Goal: Ask a question

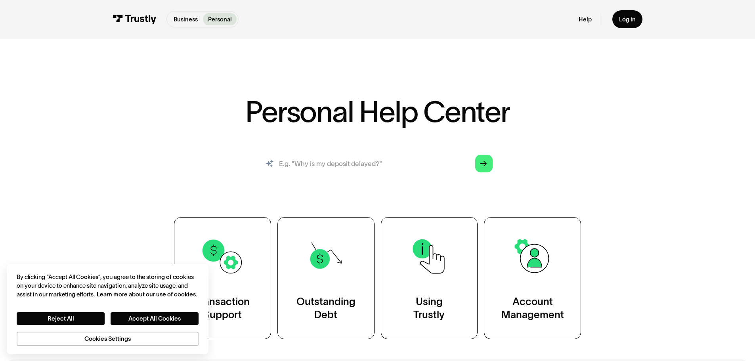
click at [368, 161] on input "search" at bounding box center [378, 163] width 244 height 27
click at [388, 149] on div "Personal Help Center AI-powered search ( 1 / 4 ) Type your question and our sma…" at bounding box center [378, 218] width 488 height 242
click at [391, 165] on input "search" at bounding box center [378, 163] width 244 height 27
type input "hello"
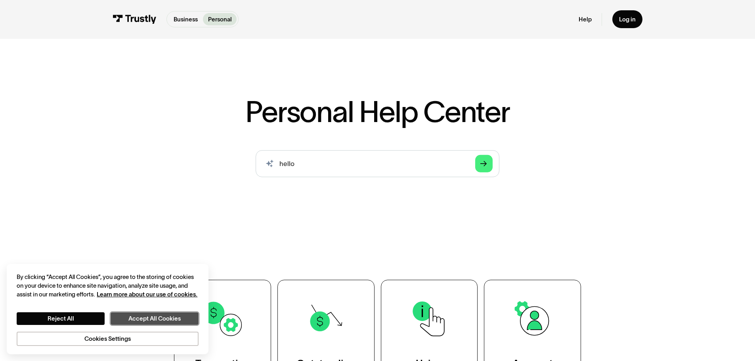
click at [143, 316] on button "Accept All Cookies" at bounding box center [155, 318] width 88 height 13
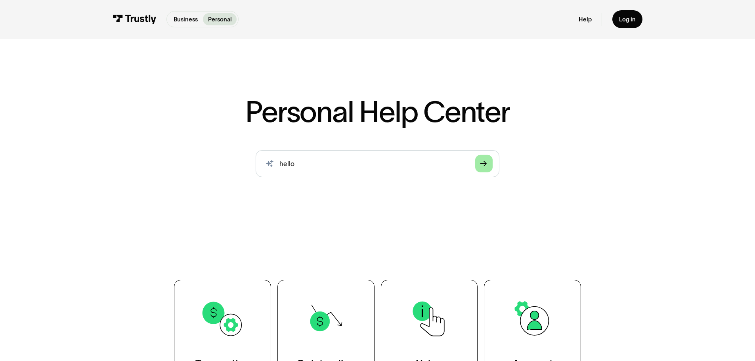
click at [487, 163] on polygon "Search" at bounding box center [483, 164] width 7 height 6
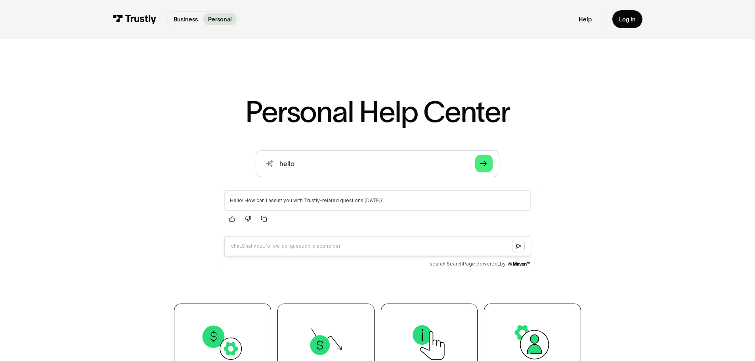
click at [323, 194] on div "Hello! How can I assist you with Trustly-related questions today?" at bounding box center [377, 200] width 306 height 20
click at [321, 226] on div "Hello! How can I assist you with Trustly-related questions today?" at bounding box center [378, 222] width 320 height 77
click at [318, 234] on form at bounding box center [377, 246] width 307 height 26
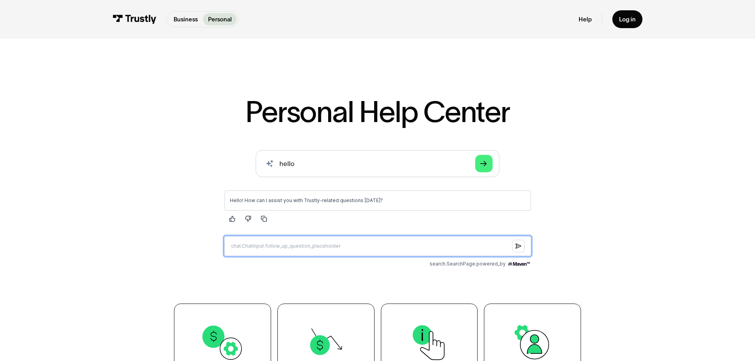
click at [321, 248] on input "Question box" at bounding box center [377, 246] width 307 height 20
paste input "Why is my payment method restricted?"
type input "Why is my payment method restricted?"
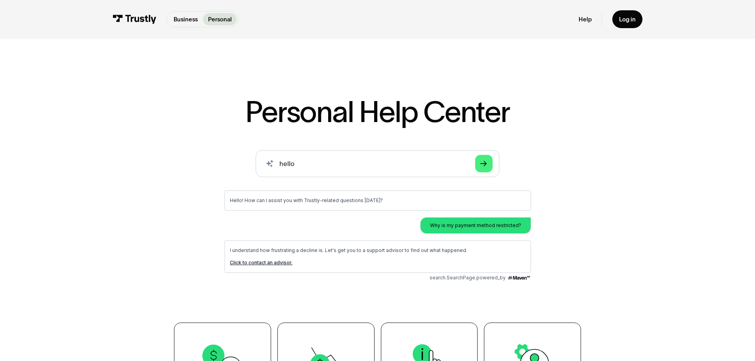
click at [343, 249] on p "I understand how frustrating a decline is. Let's get you to a support advisor t…" at bounding box center [378, 250] width 296 height 6
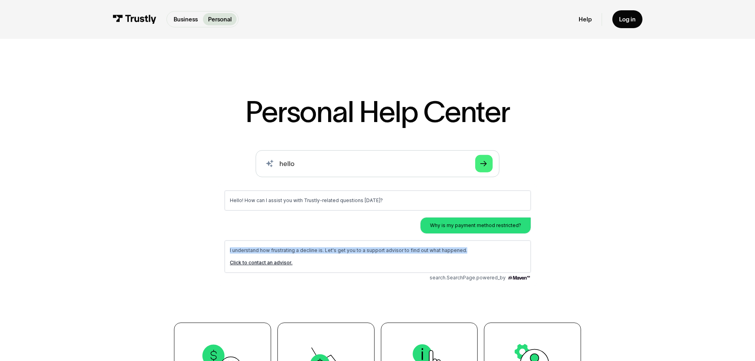
click at [343, 249] on p "I understand how frustrating a decline is. Let's get you to a support advisor t…" at bounding box center [378, 250] width 296 height 6
copy div "I understand how frustrating a decline is. Let's get you to a support advisor t…"
click at [265, 262] on link "Click to contact an advisor." at bounding box center [261, 262] width 63 height 6
click at [336, 281] on main "Hello! How can I assist you with Trustly-related questions today? Why is my pay…" at bounding box center [378, 235] width 320 height 102
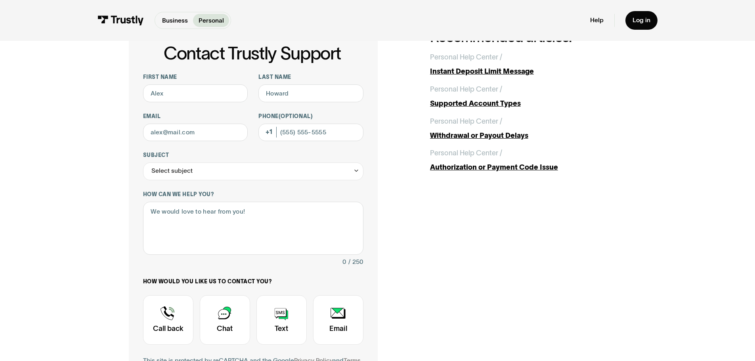
scroll to position [79, 0]
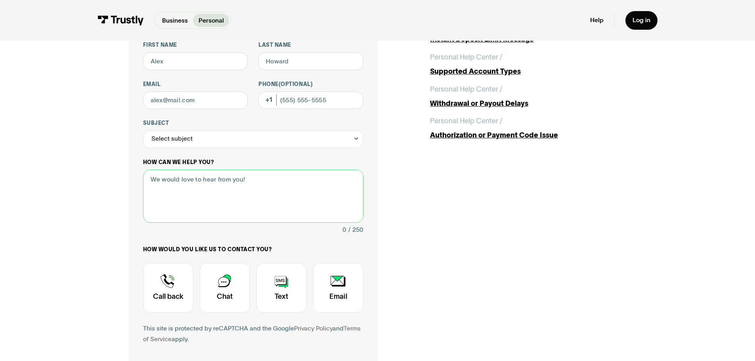
click at [241, 187] on textarea "How can we help you?" at bounding box center [253, 197] width 220 height 54
click at [257, 148] on div "Select subject" at bounding box center [253, 139] width 220 height 18
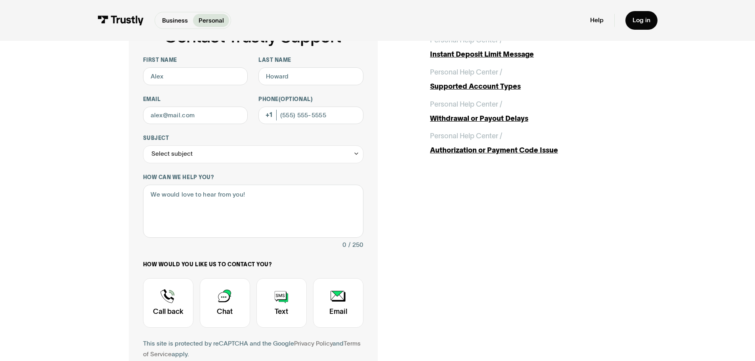
scroll to position [0, 0]
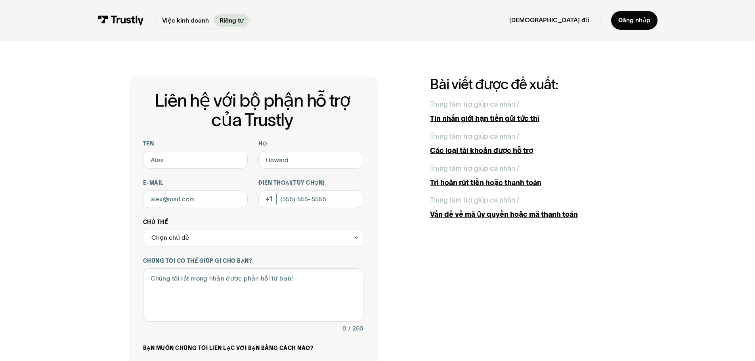
click at [254, 234] on div "Chọn chủ đề" at bounding box center [253, 238] width 220 height 18
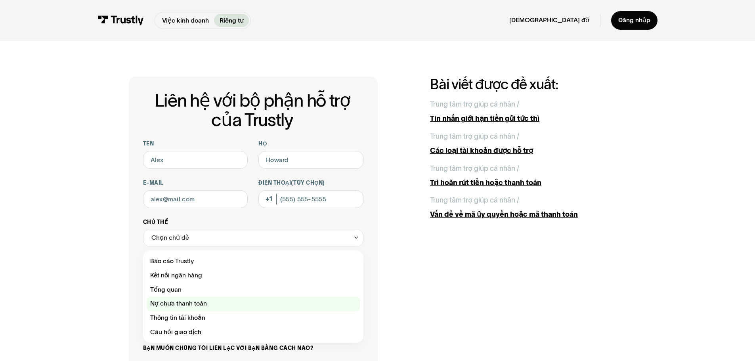
click at [216, 311] on div "Liên hệ với bộ phận hỗ trợ của Trustly" at bounding box center [253, 304] width 213 height 14
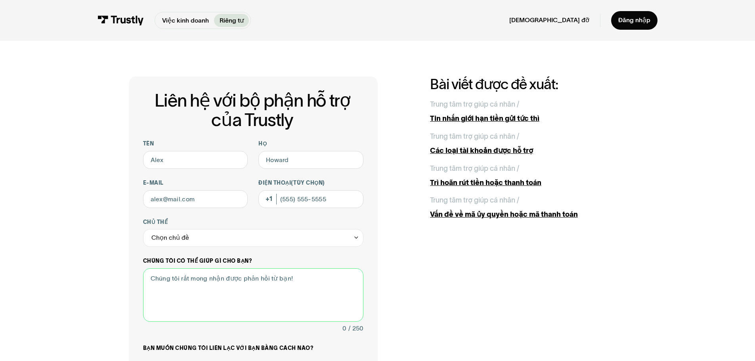
click at [222, 306] on textarea "Chúng tôi có thể giúp gì cho bạn?" at bounding box center [253, 295] width 220 height 54
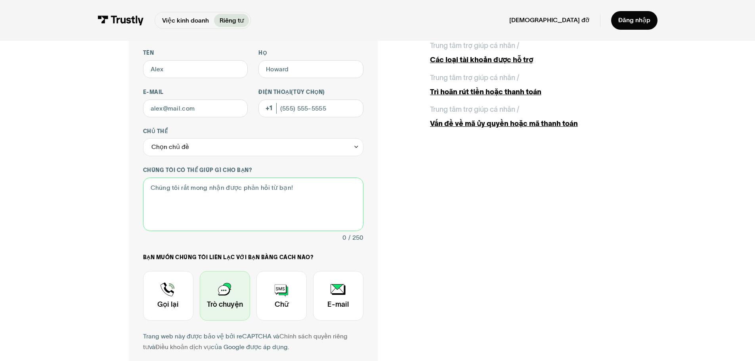
scroll to position [119, 0]
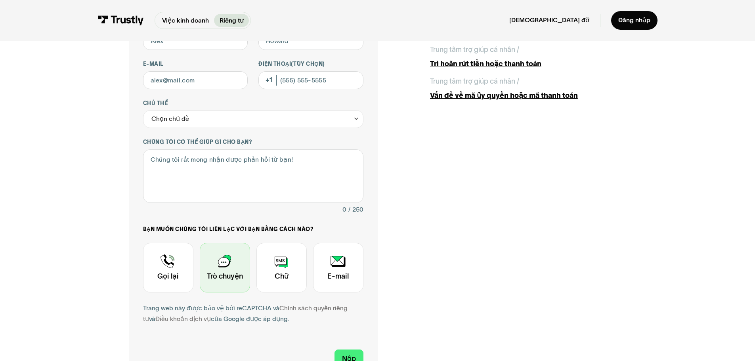
click at [228, 287] on div "Liên hệ với bộ phận hỗ trợ của Trustly" at bounding box center [225, 268] width 50 height 50
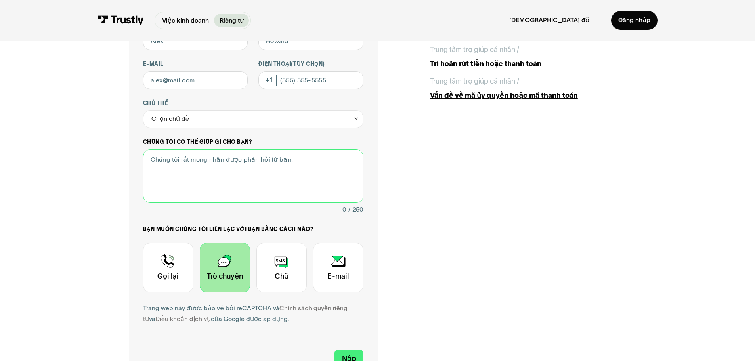
click at [246, 188] on textarea "Chúng tôi có thể giúp gì cho bạn?" at bounding box center [253, 176] width 220 height 54
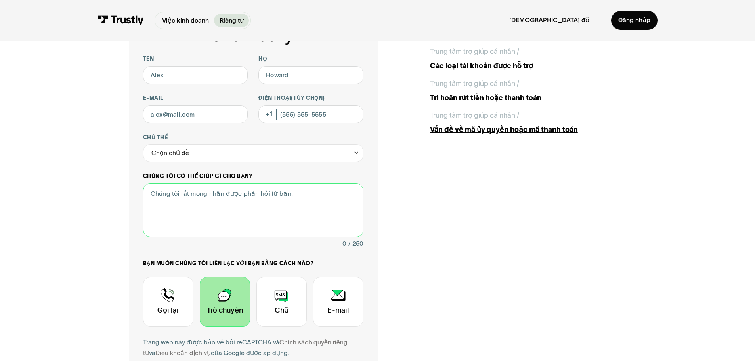
scroll to position [79, 0]
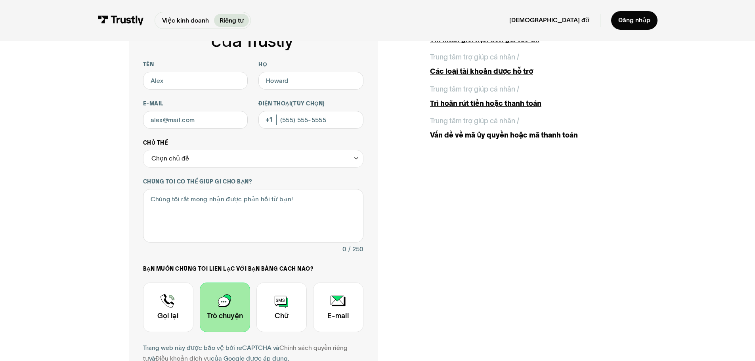
click at [243, 155] on div "Chọn chủ đề" at bounding box center [253, 159] width 220 height 18
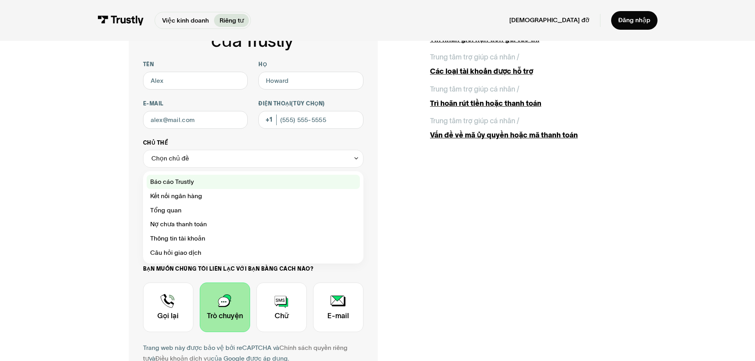
click at [205, 184] on div "Liên hệ với bộ phận hỗ trợ của Trustly" at bounding box center [253, 182] width 213 height 14
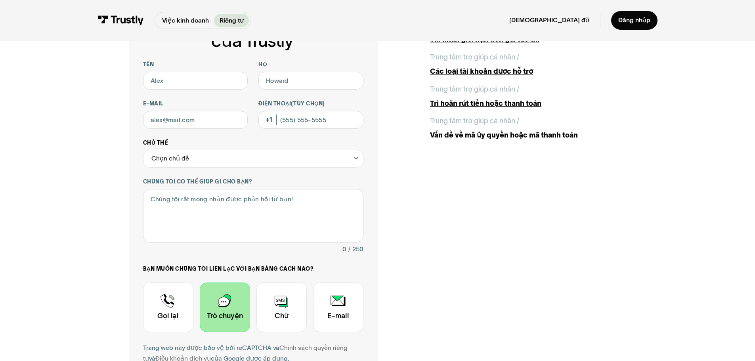
click at [213, 143] on label "Chủ thể" at bounding box center [253, 143] width 220 height 7
click at [213, 150] on input "**********" at bounding box center [253, 159] width 220 height 18
click at [213, 161] on div "Chọn chủ đề" at bounding box center [253, 159] width 220 height 18
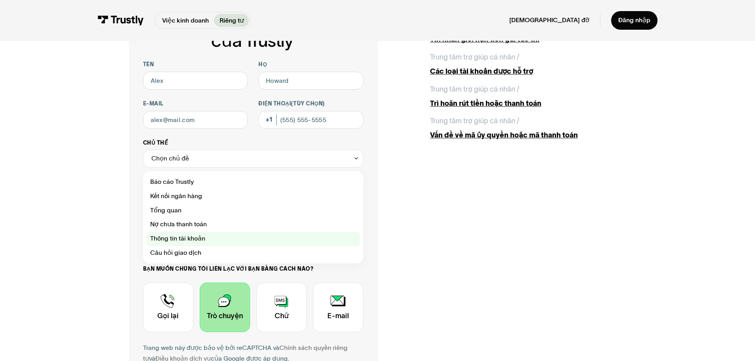
click at [206, 246] on div "Liên hệ với bộ phận hỗ trợ của Trustly" at bounding box center [253, 239] width 213 height 14
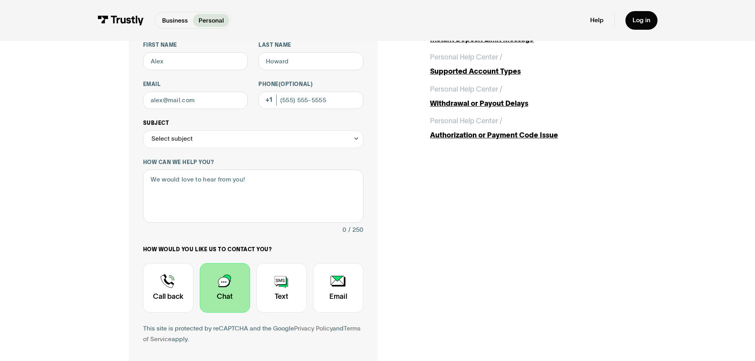
click at [213, 138] on div "Select subject" at bounding box center [253, 139] width 220 height 18
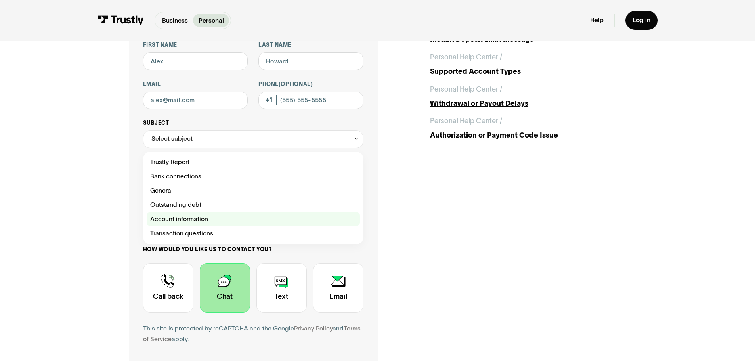
click at [205, 219] on div "Contact Trustly Support" at bounding box center [253, 219] width 213 height 14
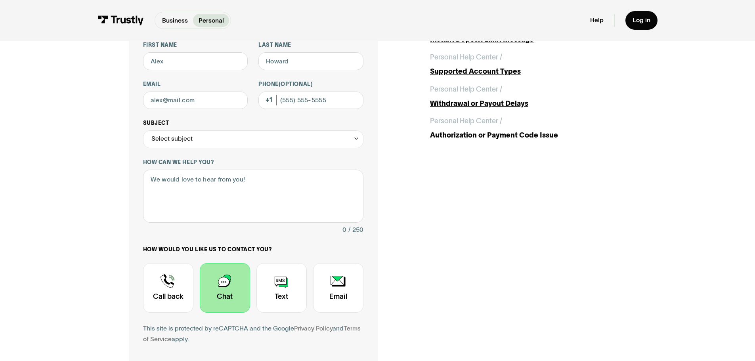
click at [218, 144] on div "Select subject" at bounding box center [253, 139] width 220 height 18
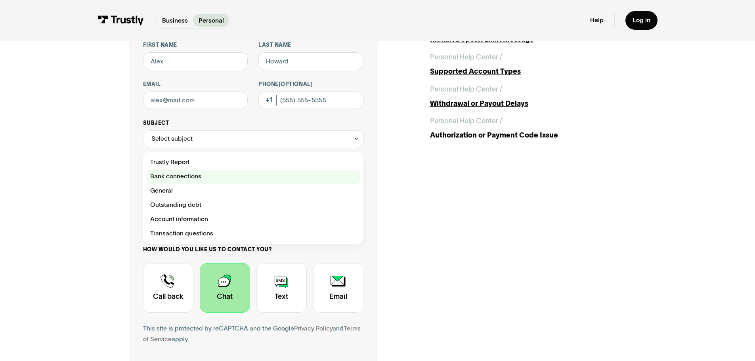
click at [198, 172] on div "Contact Trustly Support" at bounding box center [253, 177] width 213 height 14
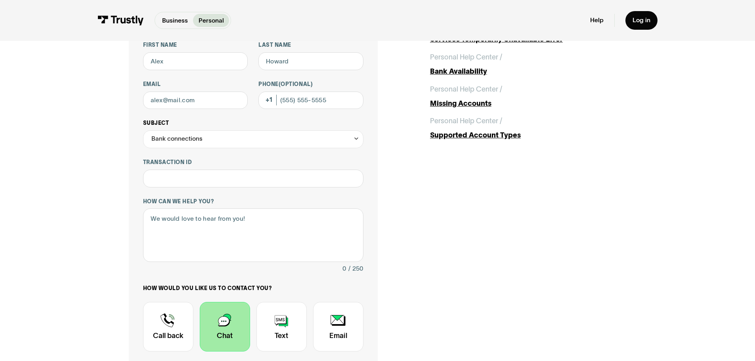
click at [210, 143] on div "Bank connections" at bounding box center [253, 139] width 220 height 18
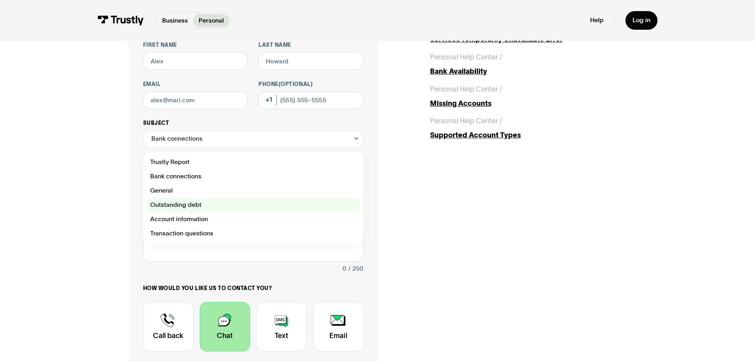
click at [200, 207] on div "Contact Trustly Support" at bounding box center [253, 205] width 213 height 14
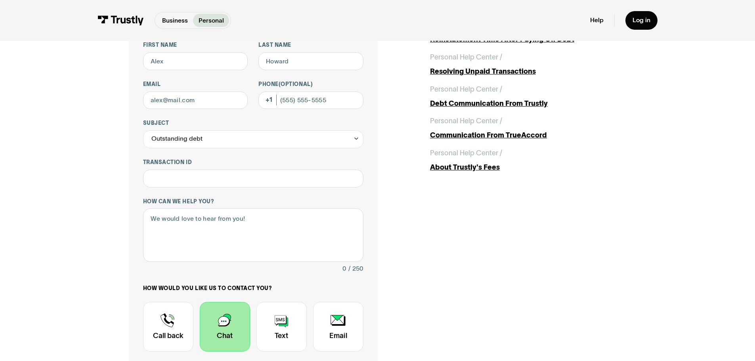
click at [213, 154] on div "**********" at bounding box center [253, 218] width 220 height 353
click at [216, 147] on div "Outstanding debt" at bounding box center [253, 139] width 220 height 18
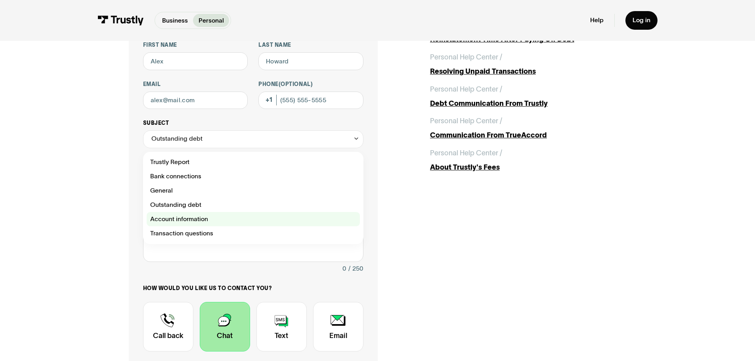
click at [199, 220] on div "Contact Trustly Support" at bounding box center [253, 219] width 213 height 14
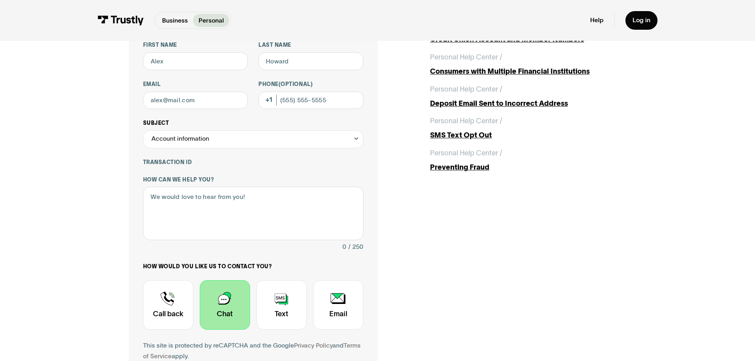
click at [220, 132] on div "Account information" at bounding box center [253, 139] width 220 height 18
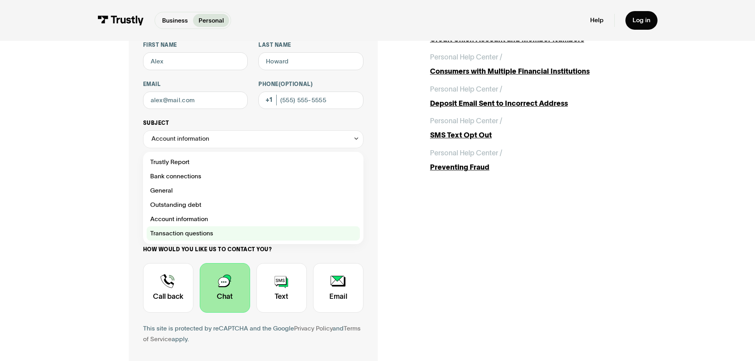
click at [203, 237] on div "Contact Trustly Support" at bounding box center [253, 233] width 213 height 14
type input "**********"
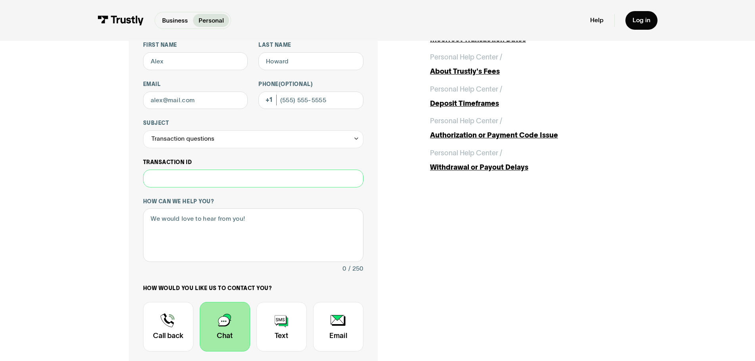
click at [204, 173] on input "Transaction ID" at bounding box center [253, 179] width 220 height 18
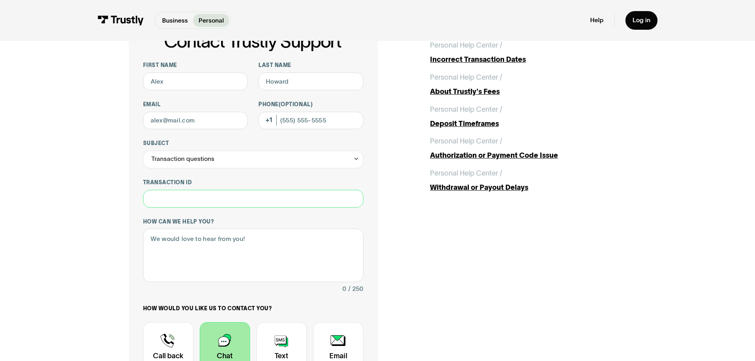
scroll to position [0, 0]
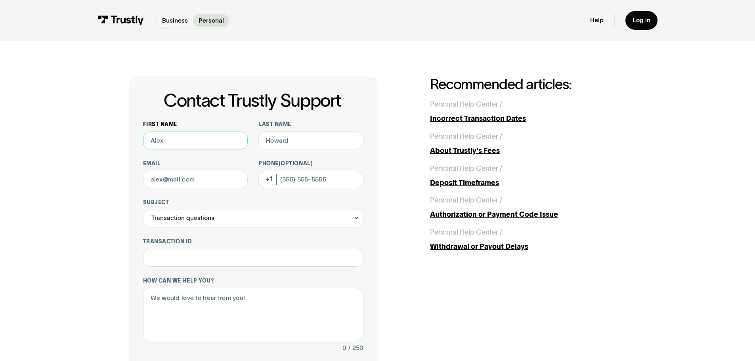
click at [243, 147] on input "First name" at bounding box center [195, 141] width 105 height 18
paste input "austin"
type input "austin"
click at [302, 138] on input "Last name" at bounding box center [310, 141] width 105 height 18
paste input "bwest"
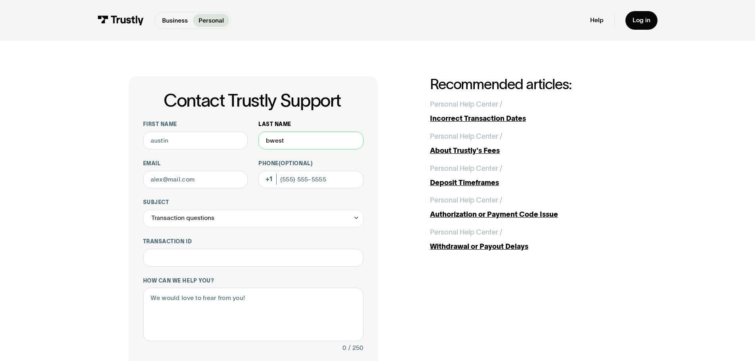
click at [269, 145] on input "bwest" at bounding box center [310, 141] width 105 height 18
type input "b west"
click at [178, 182] on input "Email" at bounding box center [195, 180] width 105 height 18
paste input "[EMAIL_ADDRESS][DOMAIN_NAME]"
type input "[EMAIL_ADDRESS][DOMAIN_NAME]"
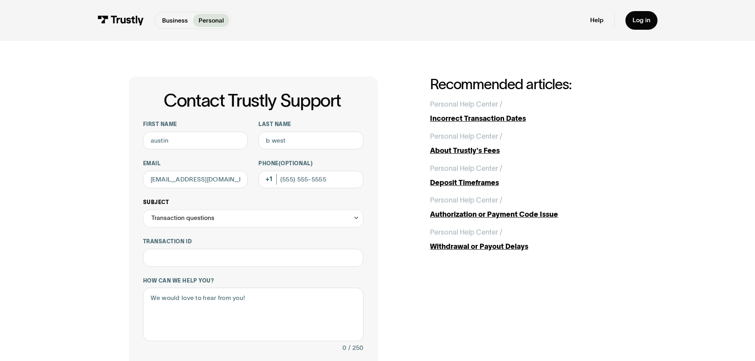
click at [231, 219] on div "Transaction questions" at bounding box center [253, 219] width 220 height 18
click at [412, 323] on div "**********" at bounding box center [378, 299] width 498 height 444
drag, startPoint x: 232, startPoint y: 220, endPoint x: 237, endPoint y: 221, distance: 5.2
click at [234, 220] on div "Transaction questions" at bounding box center [253, 219] width 220 height 18
click at [400, 232] on div "**********" at bounding box center [378, 299] width 498 height 444
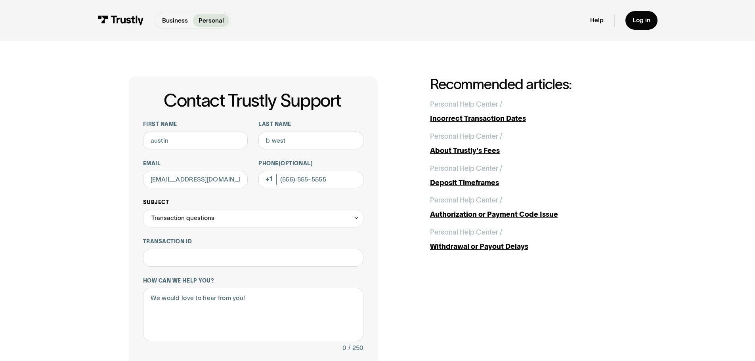
click at [213, 220] on div "Transaction questions" at bounding box center [253, 219] width 220 height 18
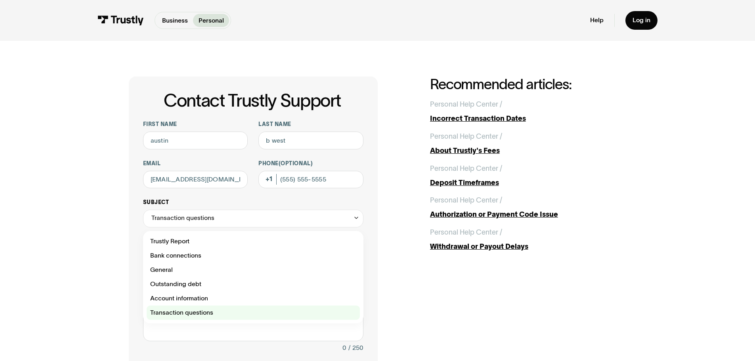
click at [182, 311] on div "Contact Trustly Support" at bounding box center [253, 313] width 213 height 14
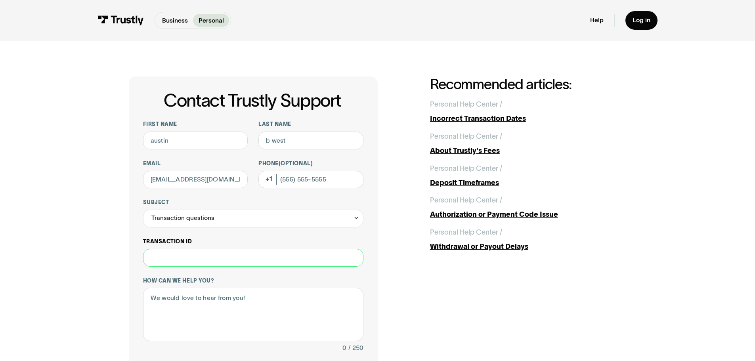
click at [225, 260] on input "Transaction ID" at bounding box center [253, 258] width 220 height 18
type input "*"
paste input "**********"
type input "**********"
click at [116, 267] on div "**********" at bounding box center [377, 298] width 719 height 515
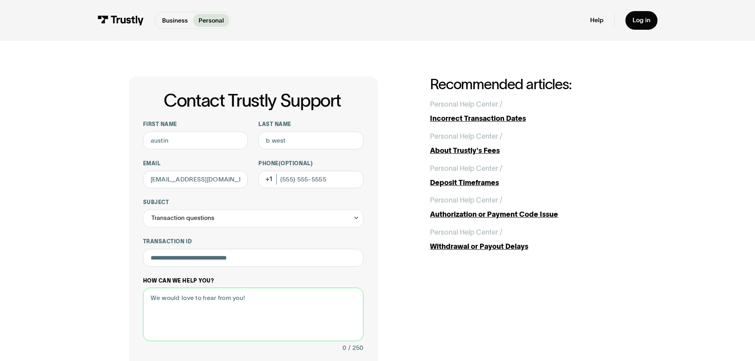
click at [235, 298] on textarea "How can we help you?" at bounding box center [253, 315] width 220 height 54
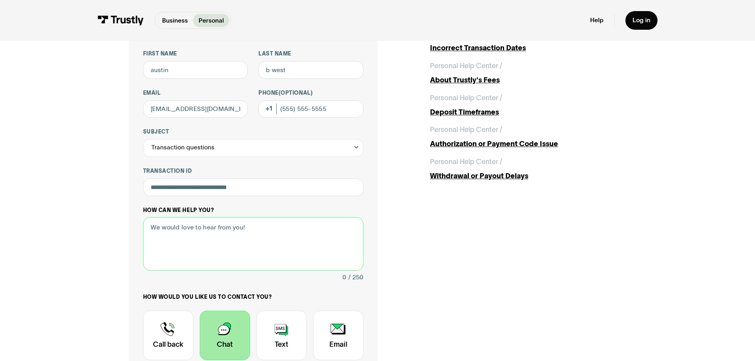
scroll to position [79, 0]
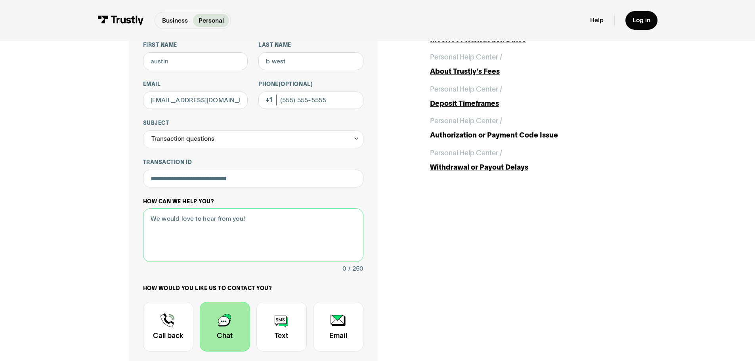
click at [248, 237] on textarea "How can we help you?" at bounding box center [253, 236] width 220 height 54
paste textarea "Why is my checking card limited?"
click at [309, 103] on input "Phone (Optional)" at bounding box center [310, 101] width 105 height 18
click at [274, 234] on textarea "Why is my checking card limited?" at bounding box center [253, 236] width 220 height 54
click at [239, 188] on input "**********" at bounding box center [253, 179] width 220 height 18
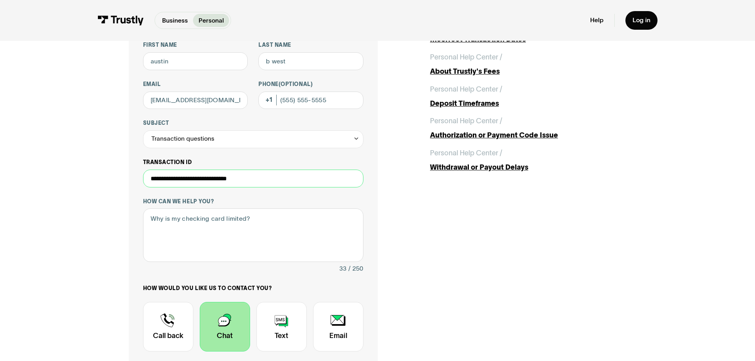
click at [264, 180] on input "**********" at bounding box center [253, 179] width 220 height 18
click at [259, 236] on textarea "Why is my checking card limited?" at bounding box center [253, 236] width 220 height 54
drag, startPoint x: 254, startPoint y: 226, endPoint x: 118, endPoint y: 230, distance: 135.6
click at [118, 230] on div "**********" at bounding box center [377, 219] width 719 height 515
paste textarea "why is my checking card restricted my account id is: 3865172247031933"
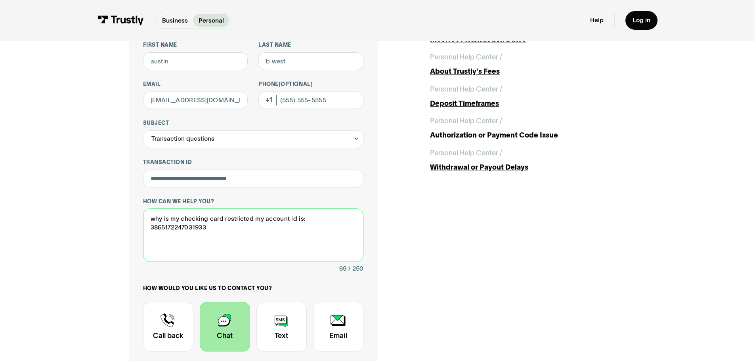
type textarea "why is my checking card restricted my account id is: 3865172247031933"
click at [113, 232] on div "**********" at bounding box center [377, 219] width 719 height 515
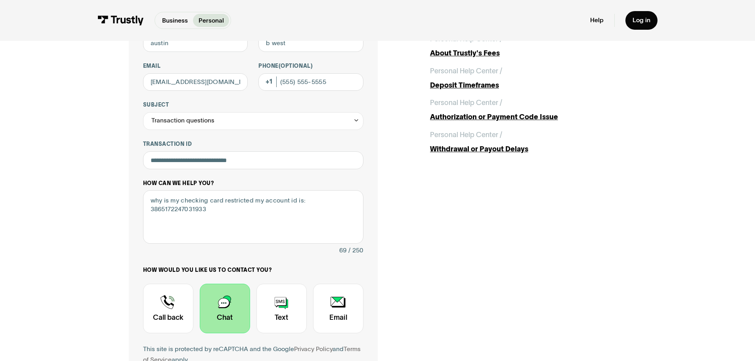
scroll to position [159, 0]
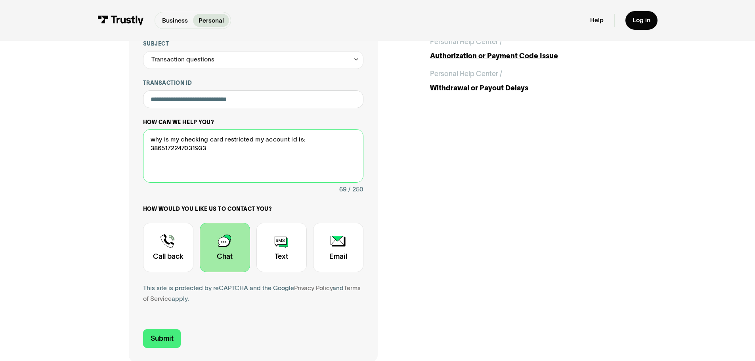
click at [299, 151] on textarea "why is my checking card restricted my account id is: 3865172247031933" at bounding box center [253, 156] width 220 height 54
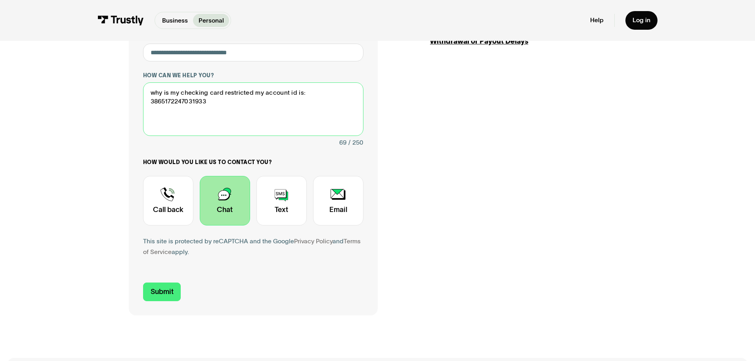
scroll to position [238, 0]
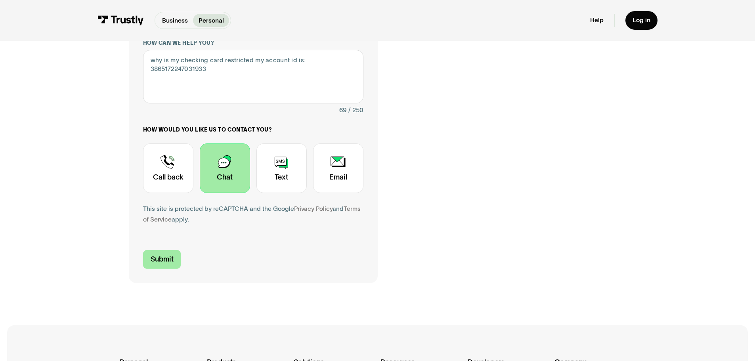
click at [160, 264] on input "Submit" at bounding box center [162, 259] width 38 height 19
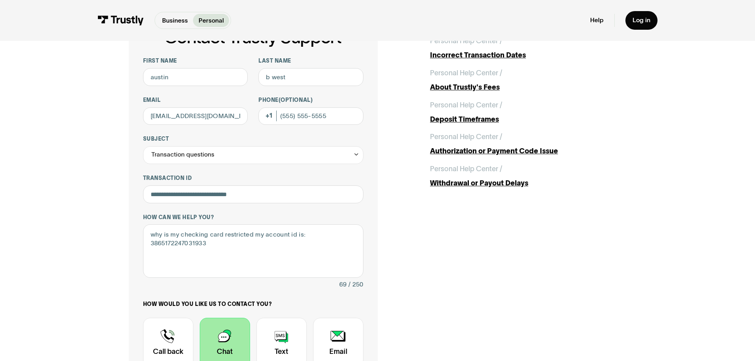
scroll to position [0, 0]
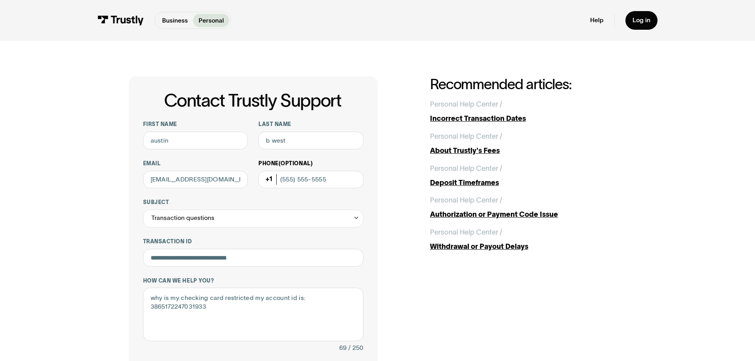
click at [320, 180] on input "Phone (Optional)" at bounding box center [310, 180] width 105 height 18
click at [121, 203] on div "**********" at bounding box center [377, 298] width 719 height 515
